Goal: Check status: Check status

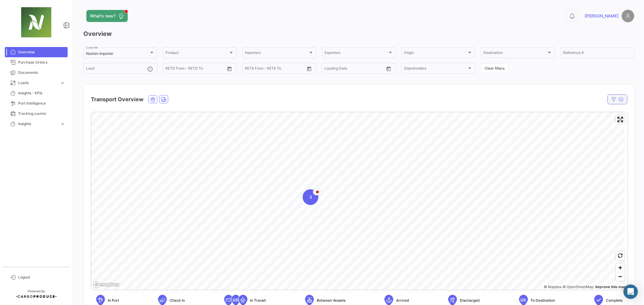
click at [611, 101] on icon "button" at bounding box center [613, 99] width 5 height 5
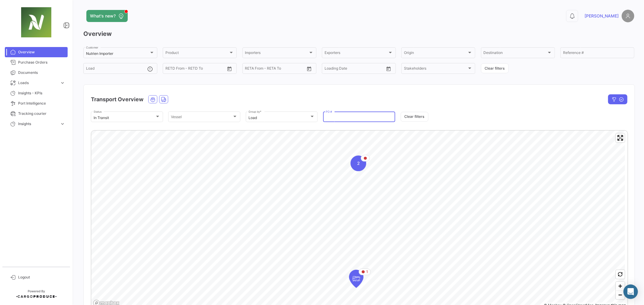
click at [339, 116] on input "PO #" at bounding box center [359, 118] width 67 height 4
paste input "4500058522"
click at [360, 220] on icon "Map marker" at bounding box center [358, 220] width 8 height 13
type input "4500058522"
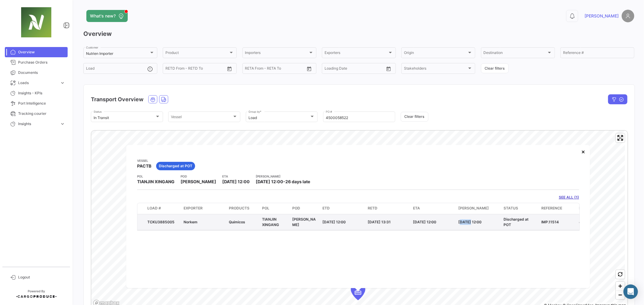
drag, startPoint x: 469, startPoint y: 222, endPoint x: 456, endPoint y: 219, distance: 12.7
click at [456, 219] on datatable-body-cell "[DATE] 12:00" at bounding box center [478, 223] width 45 height 16
click at [583, 154] on button "×" at bounding box center [583, 152] width 12 height 12
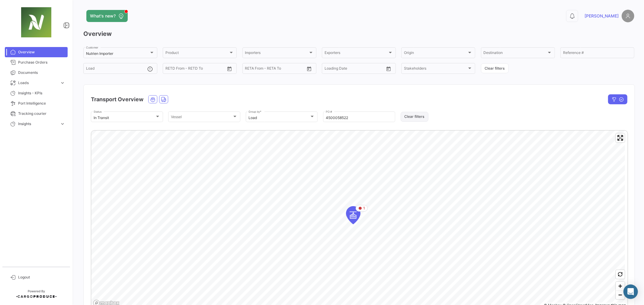
click at [424, 114] on button "Clear filters" at bounding box center [414, 117] width 28 height 10
click at [362, 162] on div "2" at bounding box center [358, 164] width 16 height 16
click at [384, 255] on icon "Map marker" at bounding box center [381, 254] width 8 height 13
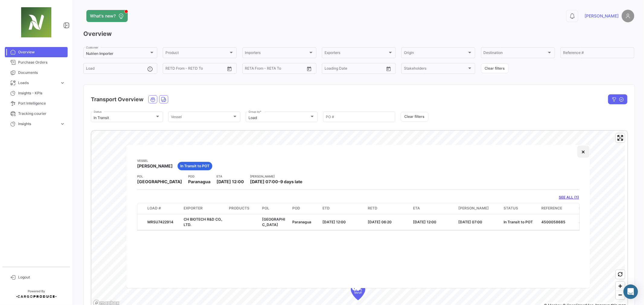
click at [584, 153] on button "×" at bounding box center [583, 152] width 12 height 12
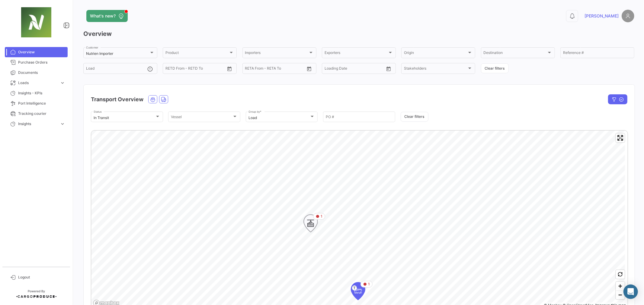
click at [312, 224] on icon "Map marker" at bounding box center [310, 223] width 8 height 13
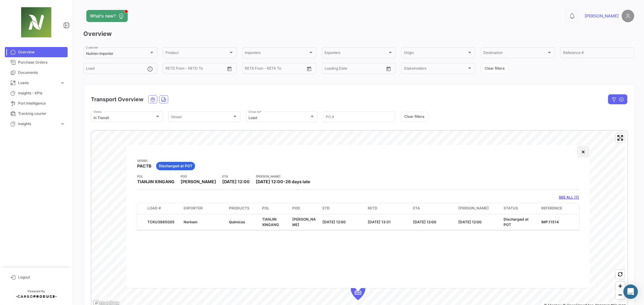
click at [583, 151] on button "×" at bounding box center [583, 152] width 12 height 12
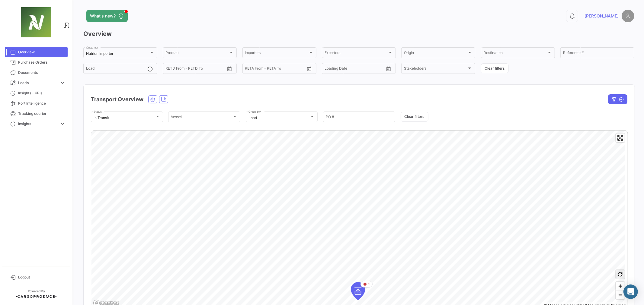
click at [618, 276] on icon "button" at bounding box center [620, 274] width 5 height 5
click at [288, 218] on span "3" at bounding box center [289, 215] width 3 height 6
click at [331, 234] on icon "Map marker" at bounding box center [329, 227] width 8 height 13
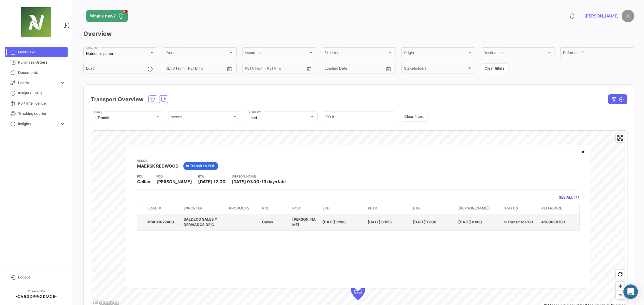
click at [428, 230] on datatable-body-cell "[DATE] 12:00" at bounding box center [432, 223] width 45 height 16
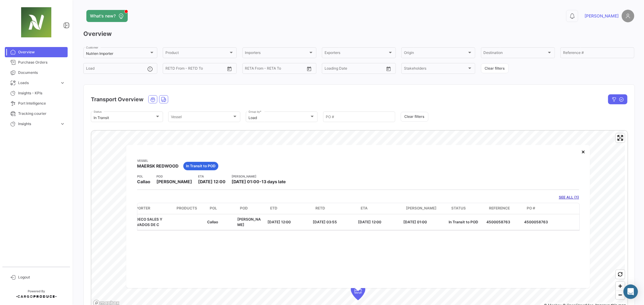
scroll to position [0, 58]
click at [583, 153] on button "×" at bounding box center [583, 152] width 12 height 12
